Goal: Task Accomplishment & Management: Use online tool/utility

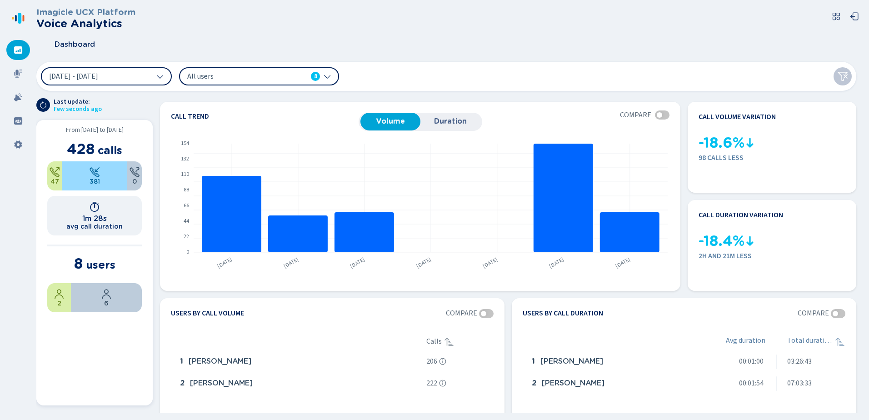
drag, startPoint x: 67, startPoint y: 129, endPoint x: 140, endPoint y: 125, distance: 72.3
click at [140, 125] on section "From 17 Sep 2025 to 23 Sep 2025 428 calls 47 381 0 1m 28s avg call duration 8 u…" at bounding box center [94, 262] width 116 height 285
drag, startPoint x: 118, startPoint y: 268, endPoint x: 73, endPoint y: 267, distance: 44.5
click at [73, 267] on section "8 users" at bounding box center [94, 263] width 95 height 17
click at [356, 34] on div "Dashboard" at bounding box center [449, 44] width 827 height 23
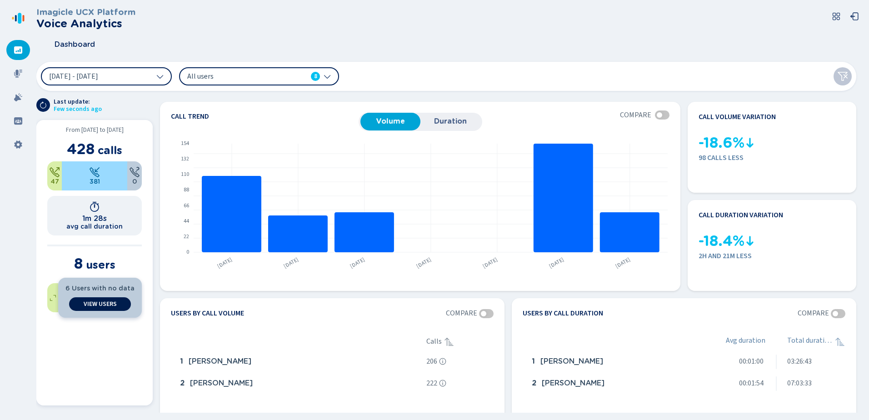
click at [108, 304] on span "View Users" at bounding box center [100, 303] width 33 height 7
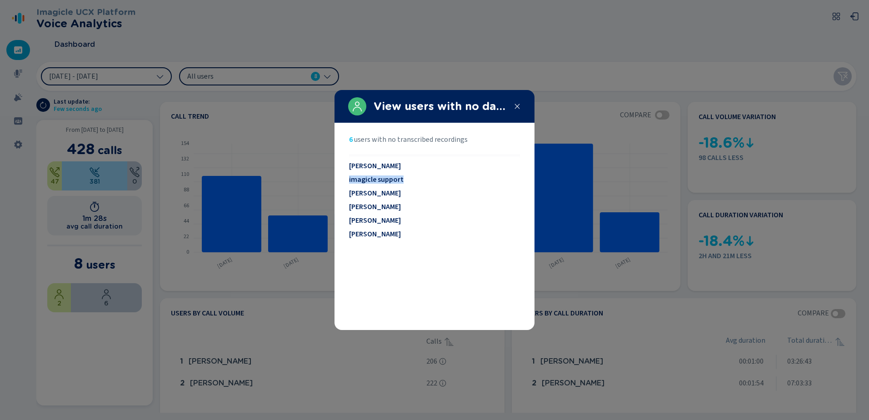
drag, startPoint x: 401, startPoint y: 182, endPoint x: 345, endPoint y: 176, distance: 56.2
click at [345, 176] on section "6 users with no transcribed recordings Billy Woodward imagicle support Jason Bl…" at bounding box center [434, 226] width 200 height 207
drag, startPoint x: 389, startPoint y: 234, endPoint x: 348, endPoint y: 232, distance: 40.9
click at [348, 232] on section "6 users with no transcribed recordings Billy Woodward imagicle support Jason Bl…" at bounding box center [434, 226] width 200 height 207
drag, startPoint x: 348, startPoint y: 232, endPoint x: 381, endPoint y: 256, distance: 40.7
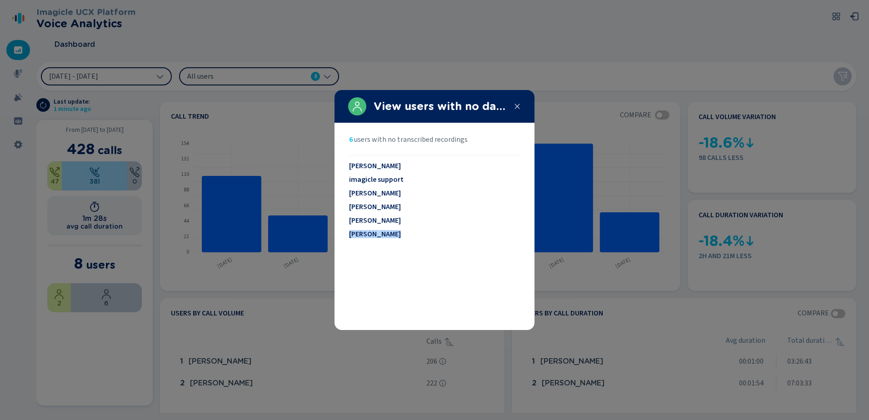
click at [381, 256] on div "6 users with no transcribed recordings Billy Woodward imagicle support Jason Bl…" at bounding box center [434, 226] width 171 height 182
click at [384, 207] on span "Mary Rettmer" at bounding box center [375, 207] width 52 height 8
click at [385, 209] on span "Mary Rettmer" at bounding box center [375, 207] width 52 height 8
click at [387, 218] on span "Meghan Houlihan" at bounding box center [375, 220] width 52 height 8
click at [516, 107] on icon at bounding box center [517, 106] width 7 height 7
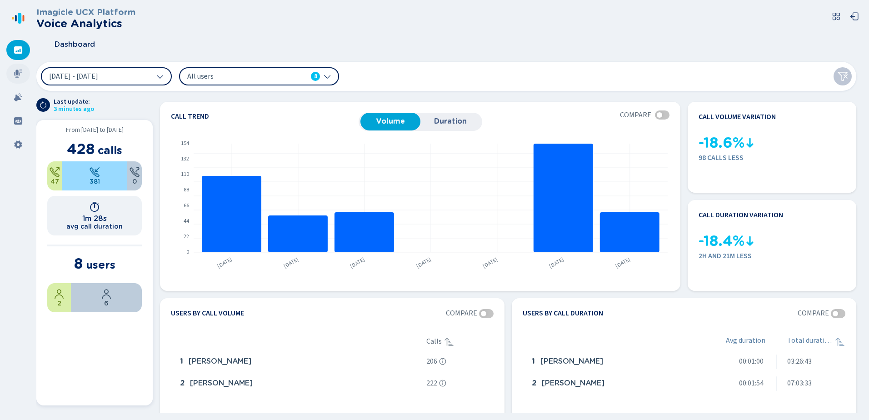
click at [15, 75] on icon at bounding box center [18, 74] width 8 height 8
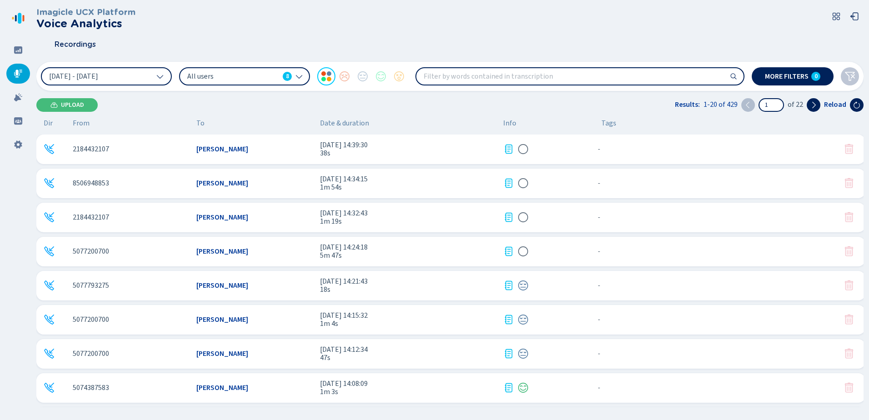
click at [172, 150] on div "2184432107" at bounding box center [131, 149] width 116 height 8
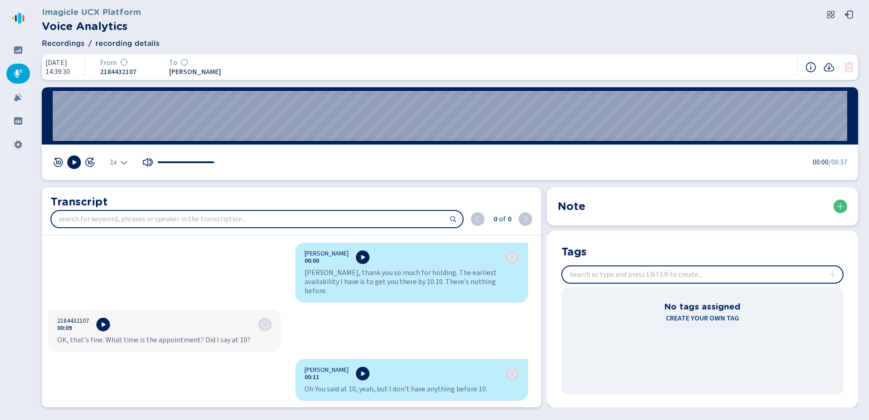
click at [645, 278] on input "insert" at bounding box center [702, 274] width 280 height 16
click at [836, 206] on button at bounding box center [840, 207] width 14 height 14
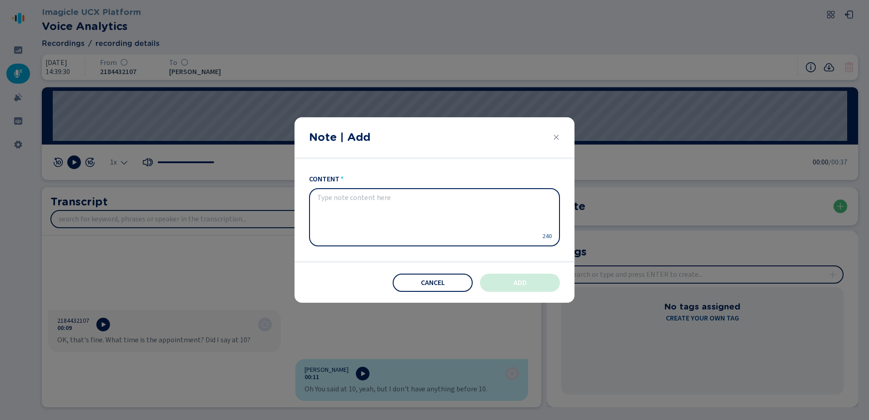
click at [442, 279] on button "Cancel" at bounding box center [433, 283] width 80 height 18
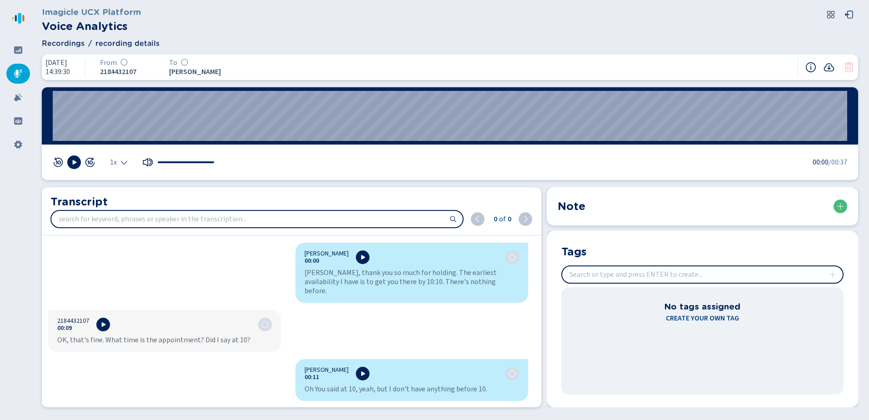
click at [831, 66] on icon at bounding box center [828, 67] width 11 height 11
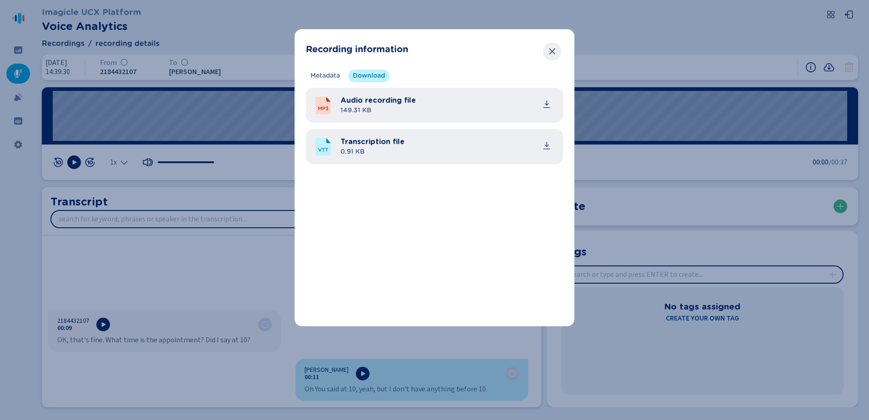
click at [553, 48] on icon "Close" at bounding box center [552, 51] width 9 height 9
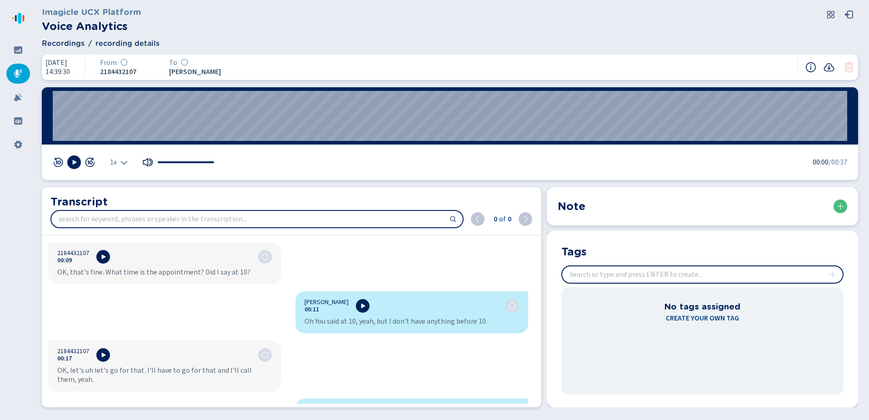
scroll to position [227, 0]
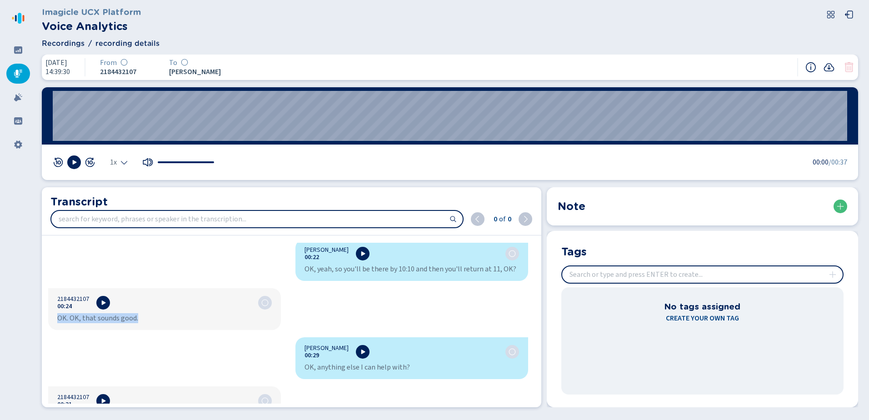
drag, startPoint x: 143, startPoint y: 309, endPoint x: 52, endPoint y: 305, distance: 91.5
click at [52, 305] on div "2184432107 00:24 OK. OK, that sounds good." at bounding box center [164, 309] width 233 height 42
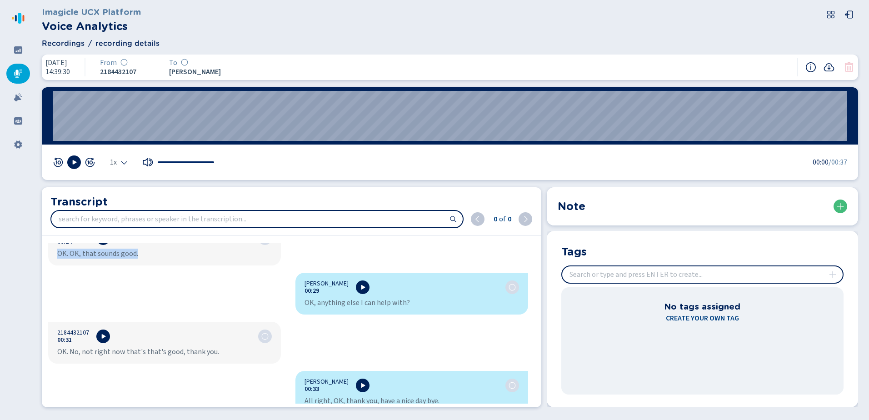
scroll to position [0, 0]
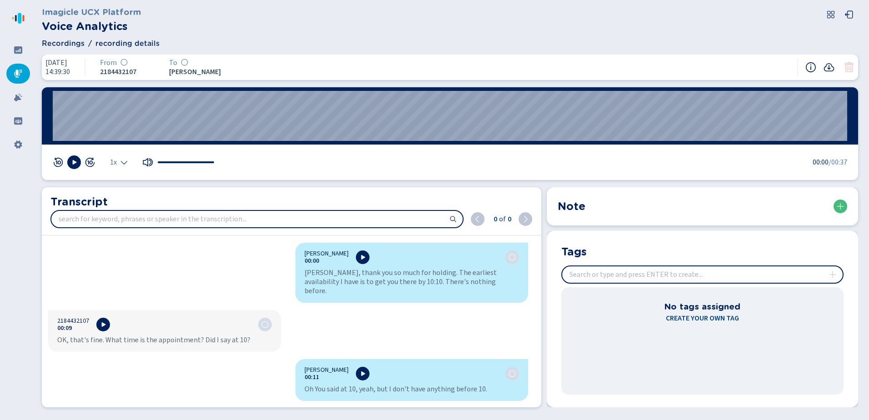
click at [16, 70] on icon at bounding box center [18, 74] width 8 height 8
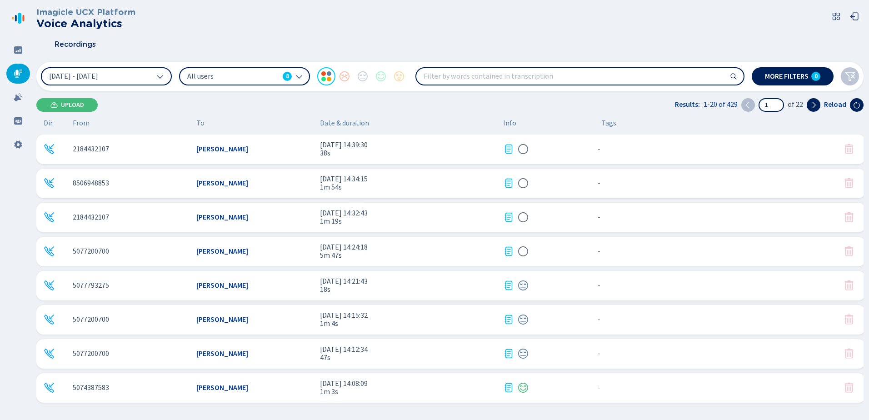
click at [433, 389] on span "1m 3s" at bounding box center [408, 392] width 176 height 8
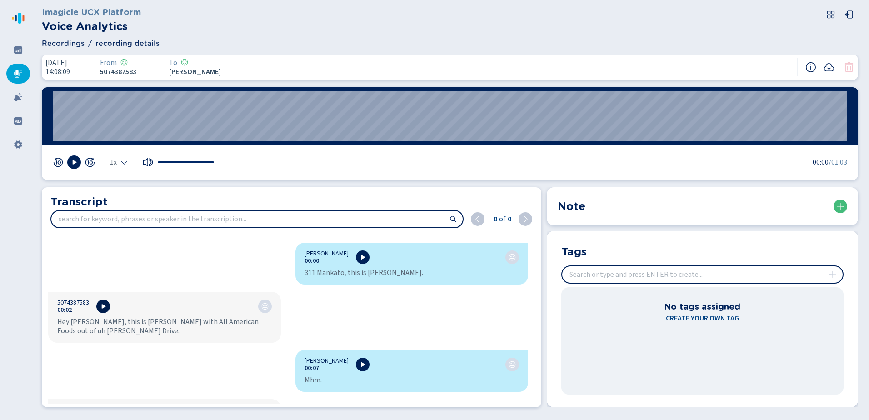
click at [104, 307] on icon at bounding box center [104, 306] width 4 height 5
click at [103, 310] on button at bounding box center [103, 306] width 14 height 14
click at [70, 164] on button at bounding box center [74, 162] width 14 height 14
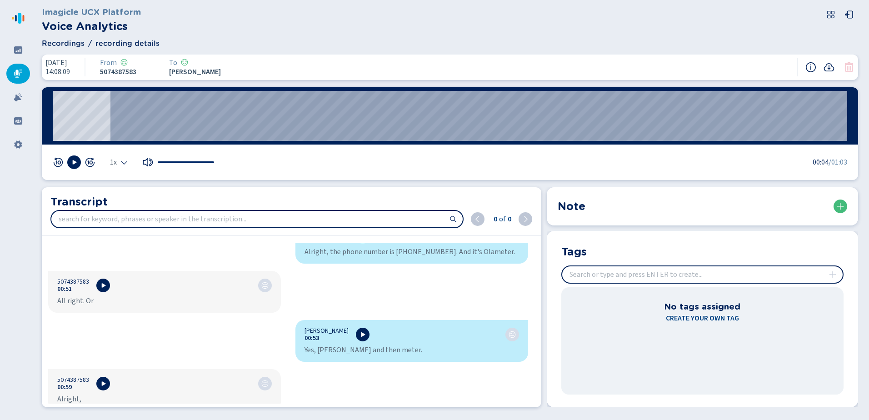
scroll to position [534, 0]
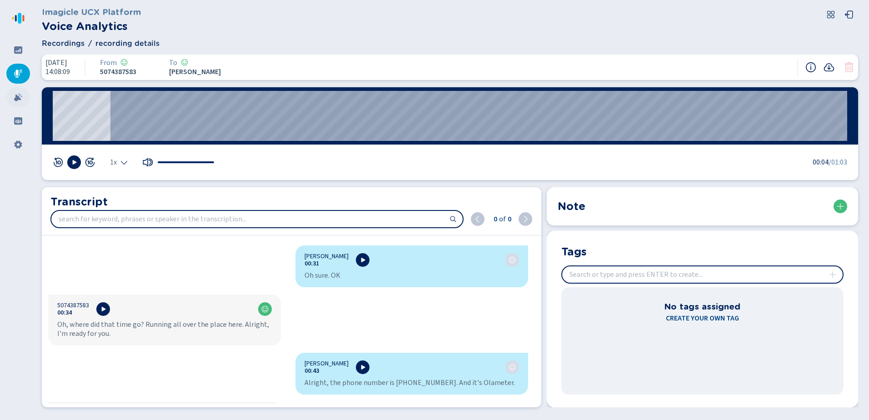
click at [15, 99] on icon at bounding box center [18, 97] width 8 height 8
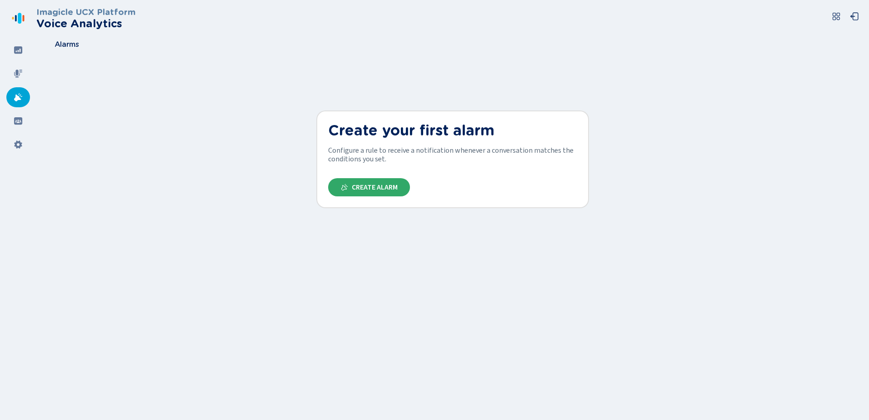
click at [374, 185] on span "Create Alarm" at bounding box center [375, 187] width 46 height 7
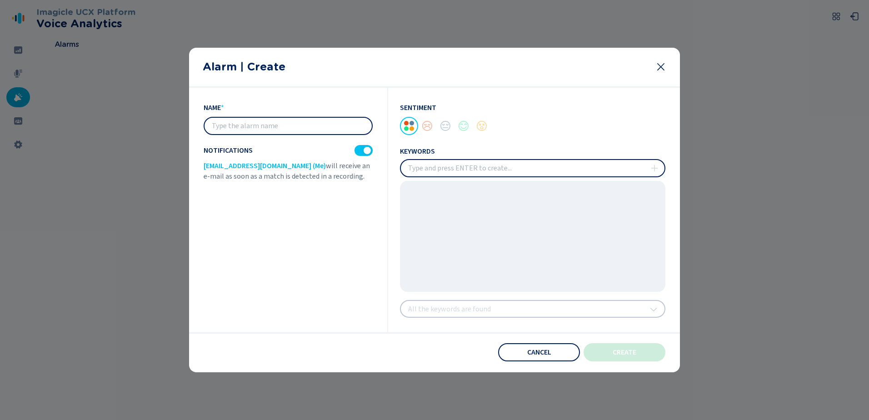
click at [271, 127] on input "text" at bounding box center [288, 126] width 167 height 16
type input "bomb"
type input "gun"
drag, startPoint x: 234, startPoint y: 129, endPoint x: 202, endPoint y: 125, distance: 31.5
click at [202, 126] on section "name * bomb Notifications imagiclesupport@mankatomn.gov (Me) will receive an e-…" at bounding box center [434, 230] width 491 height 285
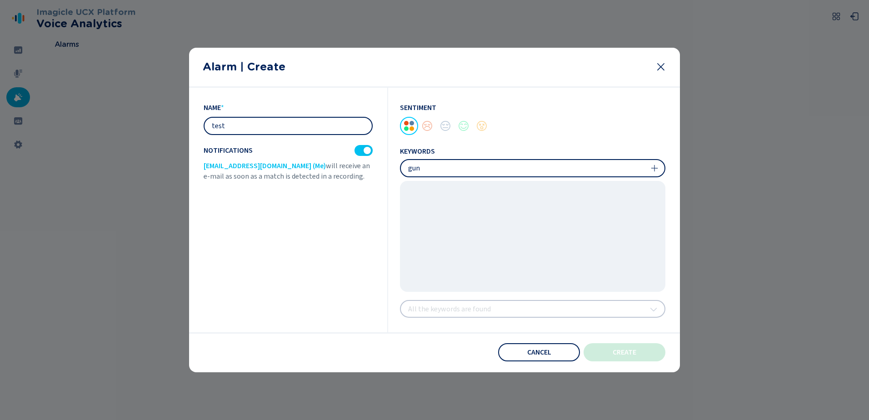
type input "test"
click at [269, 234] on div "name * test Notifications imagiclesupport@mankatomn.gov (Me) will receive an e-…" at bounding box center [296, 210] width 185 height 245
drag, startPoint x: 203, startPoint y: 165, endPoint x: 313, endPoint y: 171, distance: 110.6
click at [313, 171] on section "name * test Notifications imagiclesupport@mankatomn.gov (Me) will receive an e-…" at bounding box center [434, 230] width 491 height 285
click at [359, 245] on div "name * test Notifications imagiclesupport@mankatomn.gov (Me) will receive an e-…" at bounding box center [296, 210] width 185 height 245
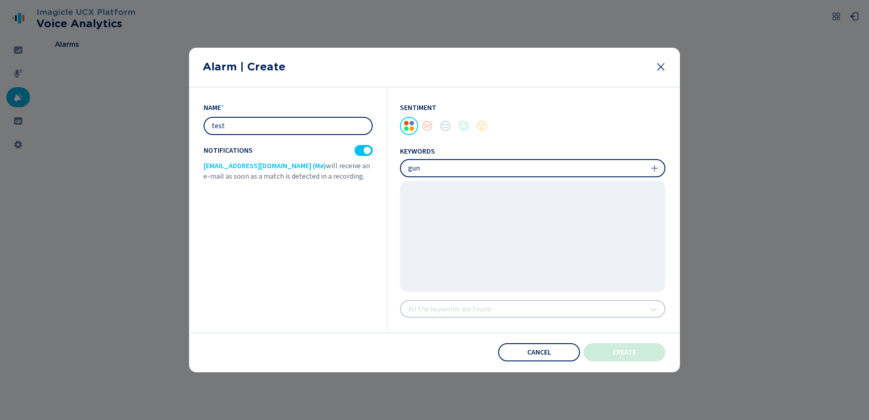
drag, startPoint x: 359, startPoint y: 245, endPoint x: 432, endPoint y: 167, distance: 106.8
click at [432, 167] on input "insert" at bounding box center [533, 168] width 264 height 16
drag, startPoint x: 432, startPoint y: 167, endPoint x: 397, endPoint y: 171, distance: 35.3
click at [397, 171] on div "Sentiment keywords All the keywords are found" at bounding box center [526, 210] width 277 height 245
type input "problem"
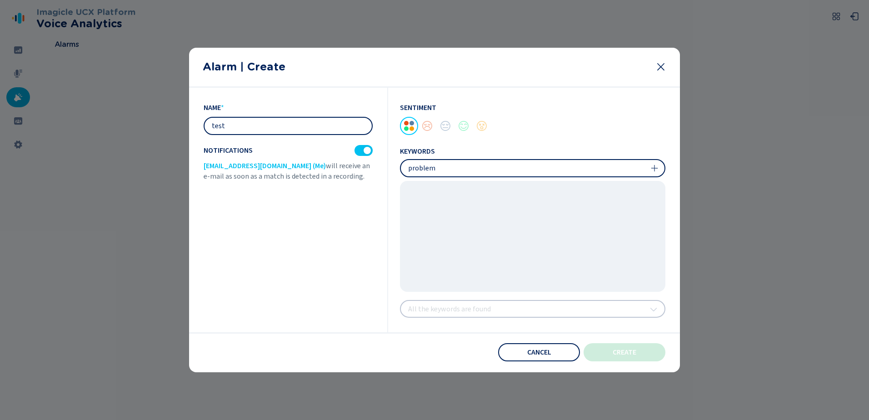
click at [654, 167] on icon at bounding box center [654, 168] width 7 height 7
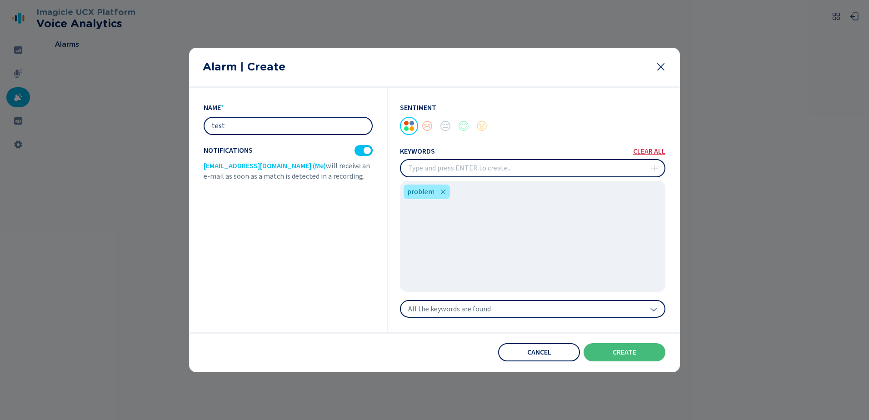
click at [466, 165] on input "insert" at bounding box center [533, 168] width 264 height 16
type input "issues"
click at [653, 170] on icon at bounding box center [654, 168] width 7 height 7
click at [512, 309] on div "All the keywords are found" at bounding box center [532, 309] width 265 height 18
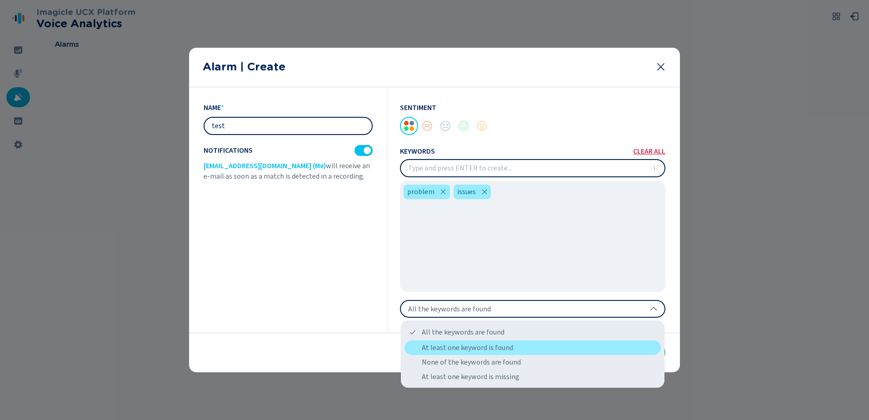
click at [512, 352] on div "At least one keyword is found" at bounding box center [532, 347] width 256 height 15
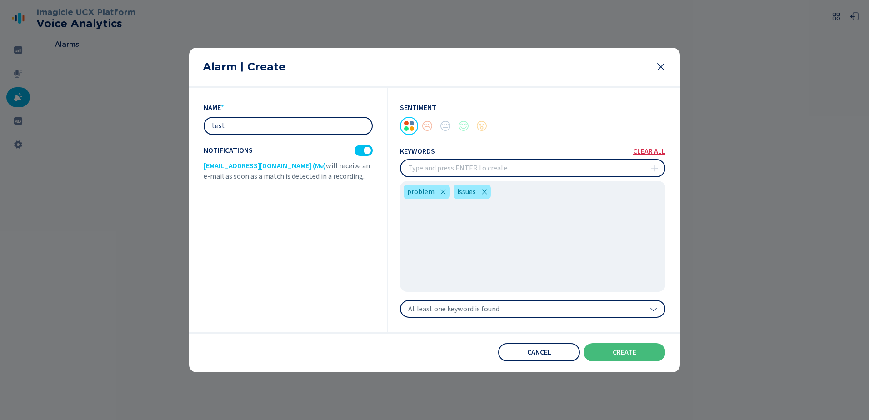
click at [491, 311] on span "At least one keyword is found" at bounding box center [453, 308] width 91 height 9
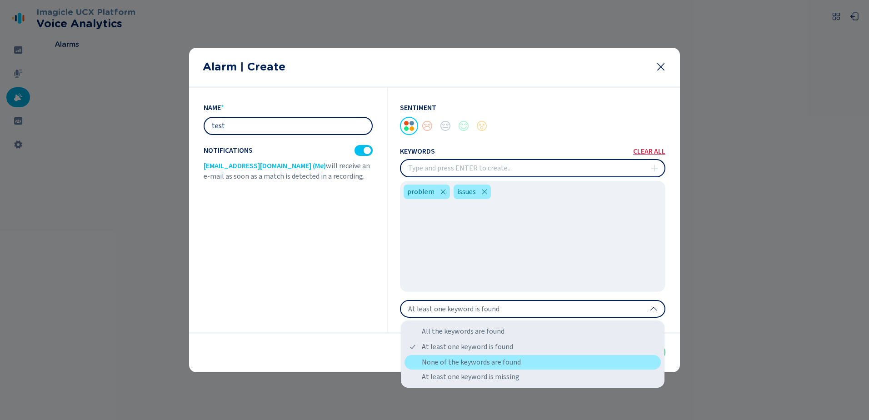
click at [485, 359] on div "None of the keywords are found" at bounding box center [532, 362] width 256 height 15
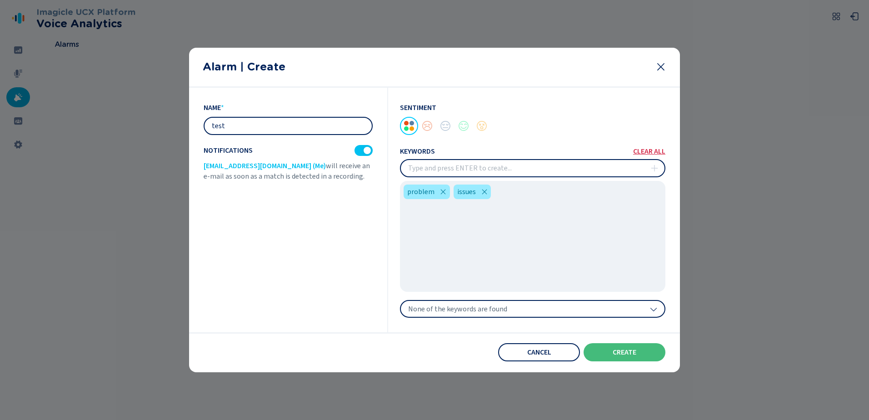
click at [468, 303] on div "None of the keywords are found" at bounding box center [532, 309] width 265 height 18
click at [478, 259] on div "problem issues" at bounding box center [532, 236] width 265 height 111
click at [577, 220] on div "problem issues" at bounding box center [532, 236] width 265 height 111
click at [425, 126] on div at bounding box center [427, 126] width 18 height 18
click at [526, 219] on div "problem issues" at bounding box center [532, 236] width 265 height 111
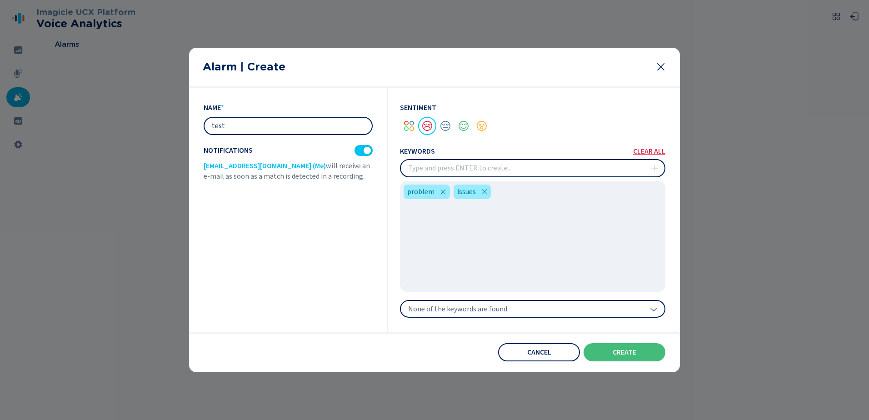
click at [125, 240] on div at bounding box center [434, 210] width 869 height 420
click at [661, 67] on icon at bounding box center [660, 66] width 7 height 7
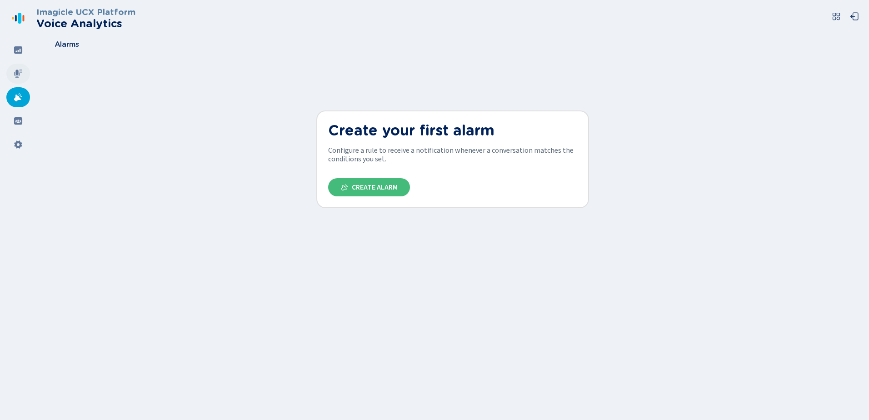
click at [20, 71] on icon at bounding box center [18, 74] width 8 height 8
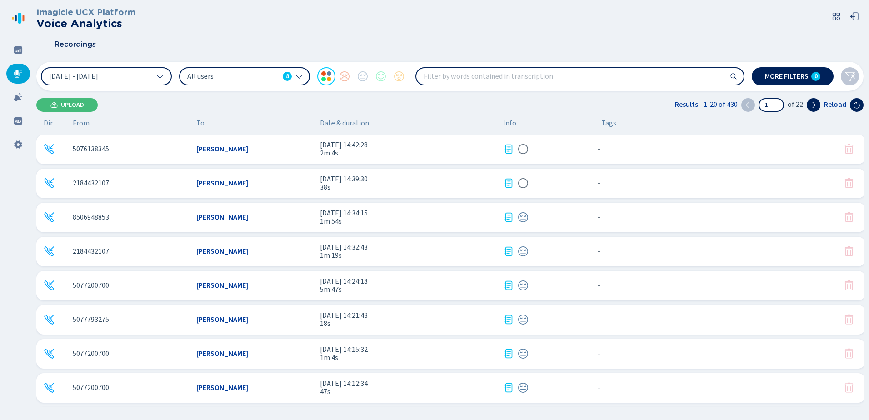
click at [269, 152] on div "Ana Espinoza" at bounding box center [254, 149] width 116 height 8
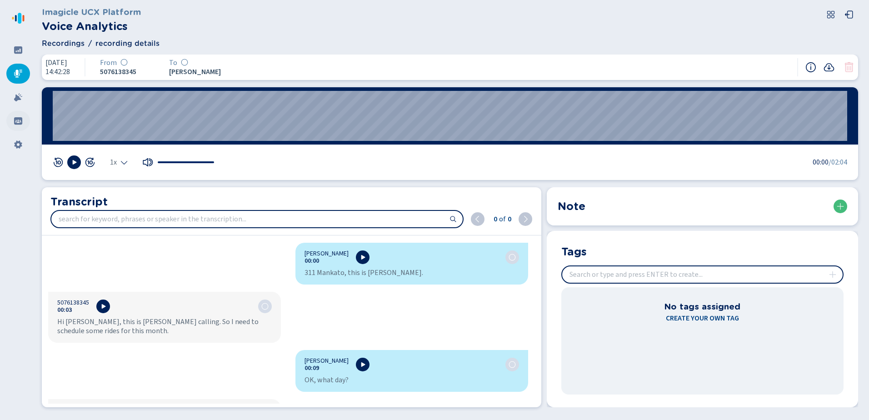
click at [16, 122] on icon at bounding box center [18, 120] width 9 height 9
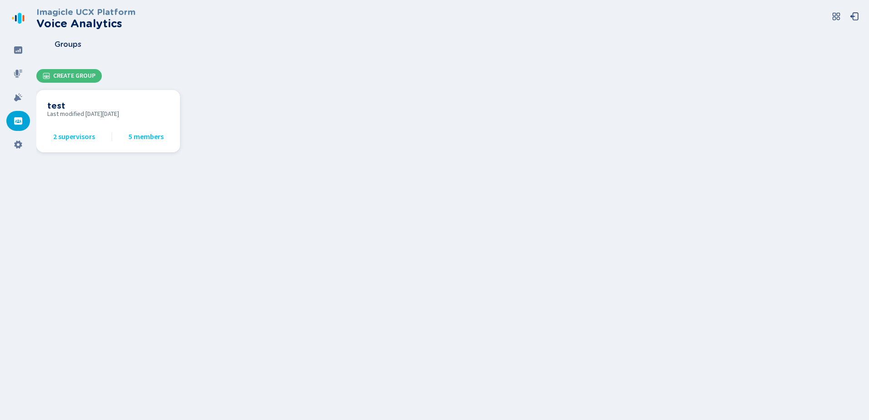
click at [74, 136] on span "2 supervisors" at bounding box center [74, 137] width 42 height 8
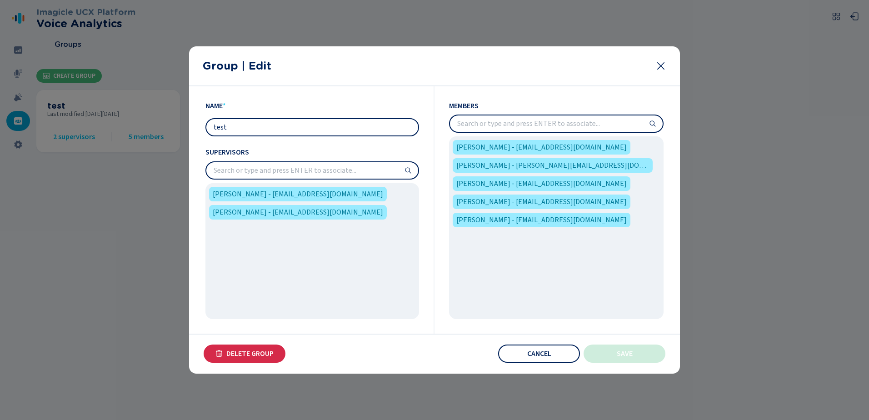
click at [564, 347] on button "Cancel" at bounding box center [539, 353] width 82 height 18
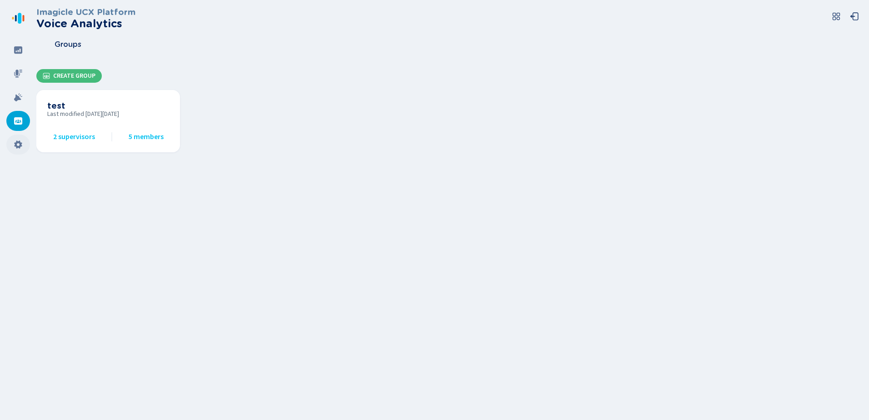
click at [17, 144] on icon at bounding box center [18, 144] width 8 height 8
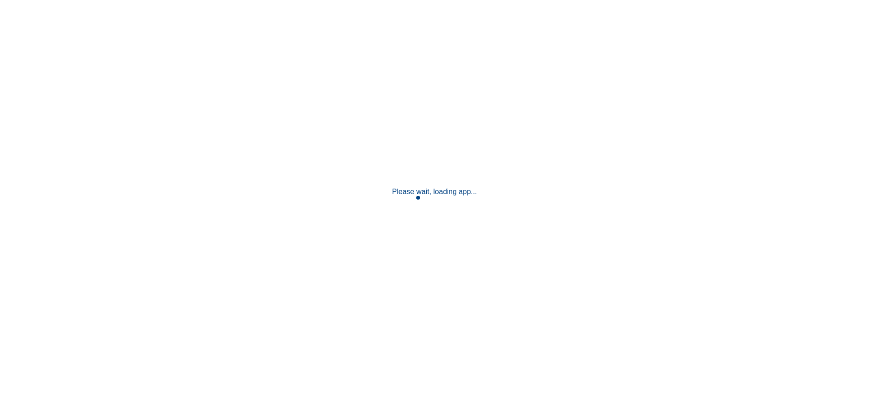
click at [305, 250] on div "Please wait, loading app..." at bounding box center [434, 210] width 869 height 420
